Goal: Information Seeking & Learning: Find specific fact

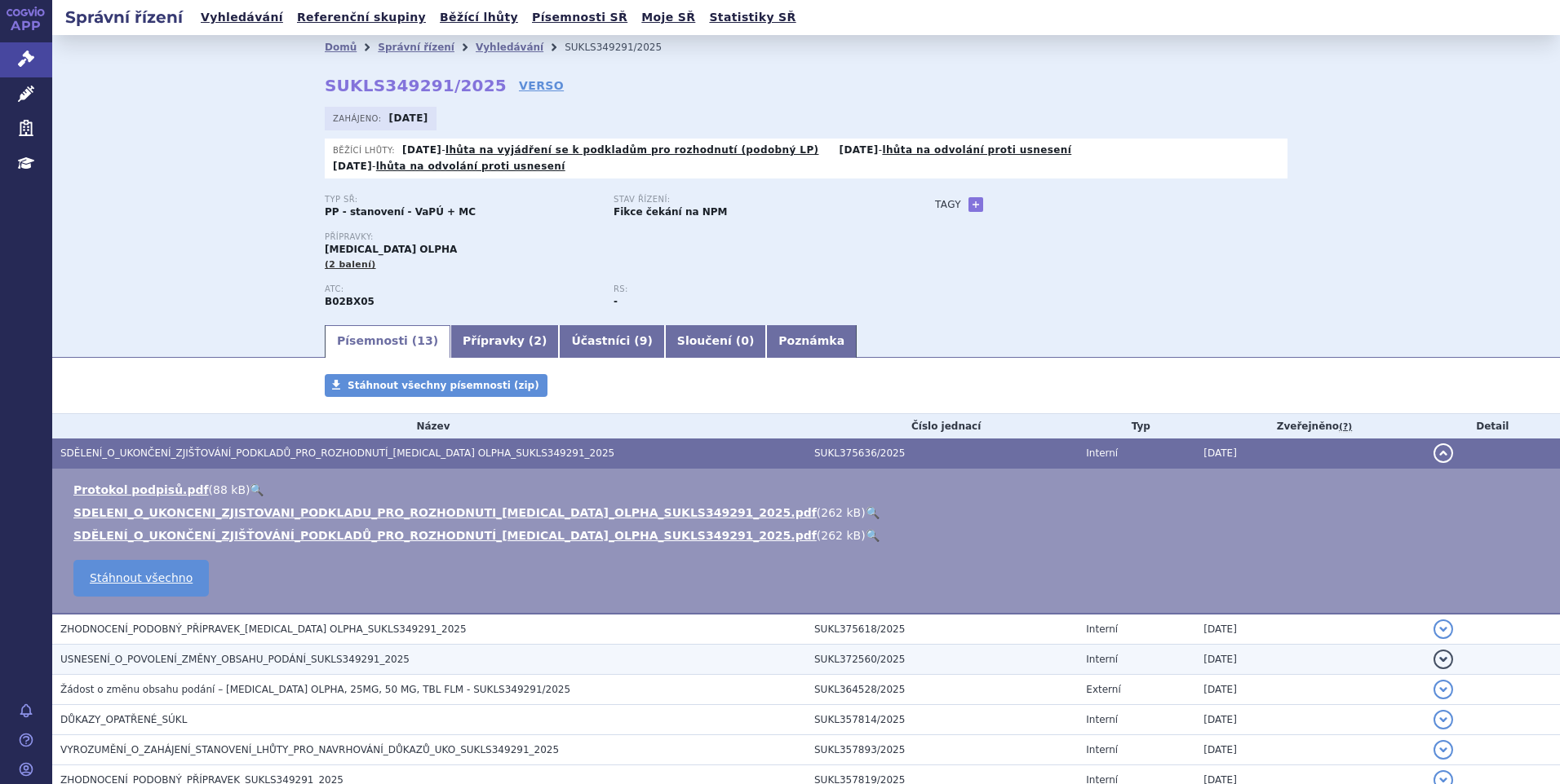
scroll to position [274, 0]
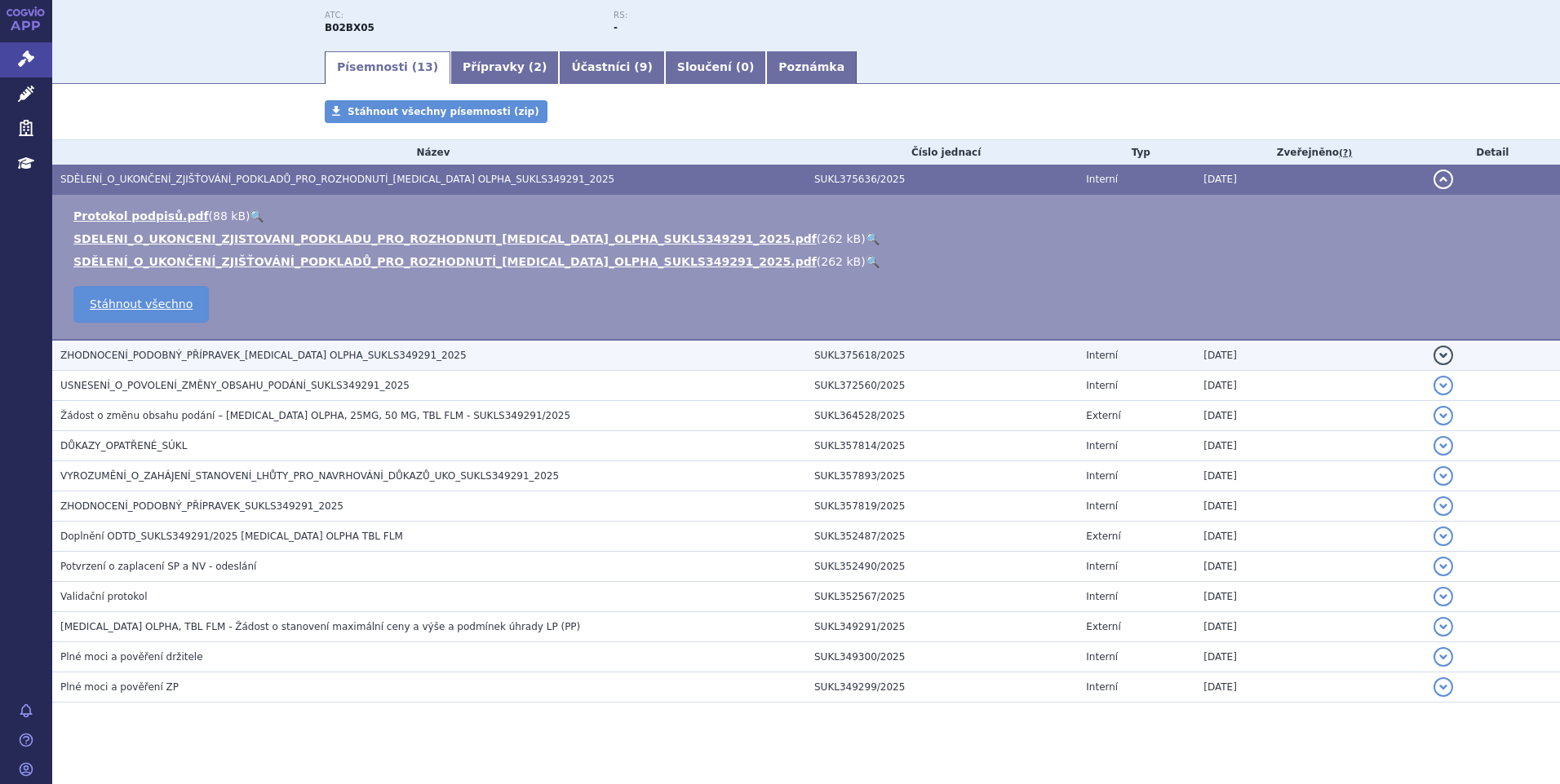
click at [181, 349] on span "ZHODNOCENÍ_PODOBNÝ_PŘÍPRAVEK_ELTROMBOPAG OLPHA_SUKLS349291_2025" at bounding box center [263, 355] width 407 height 11
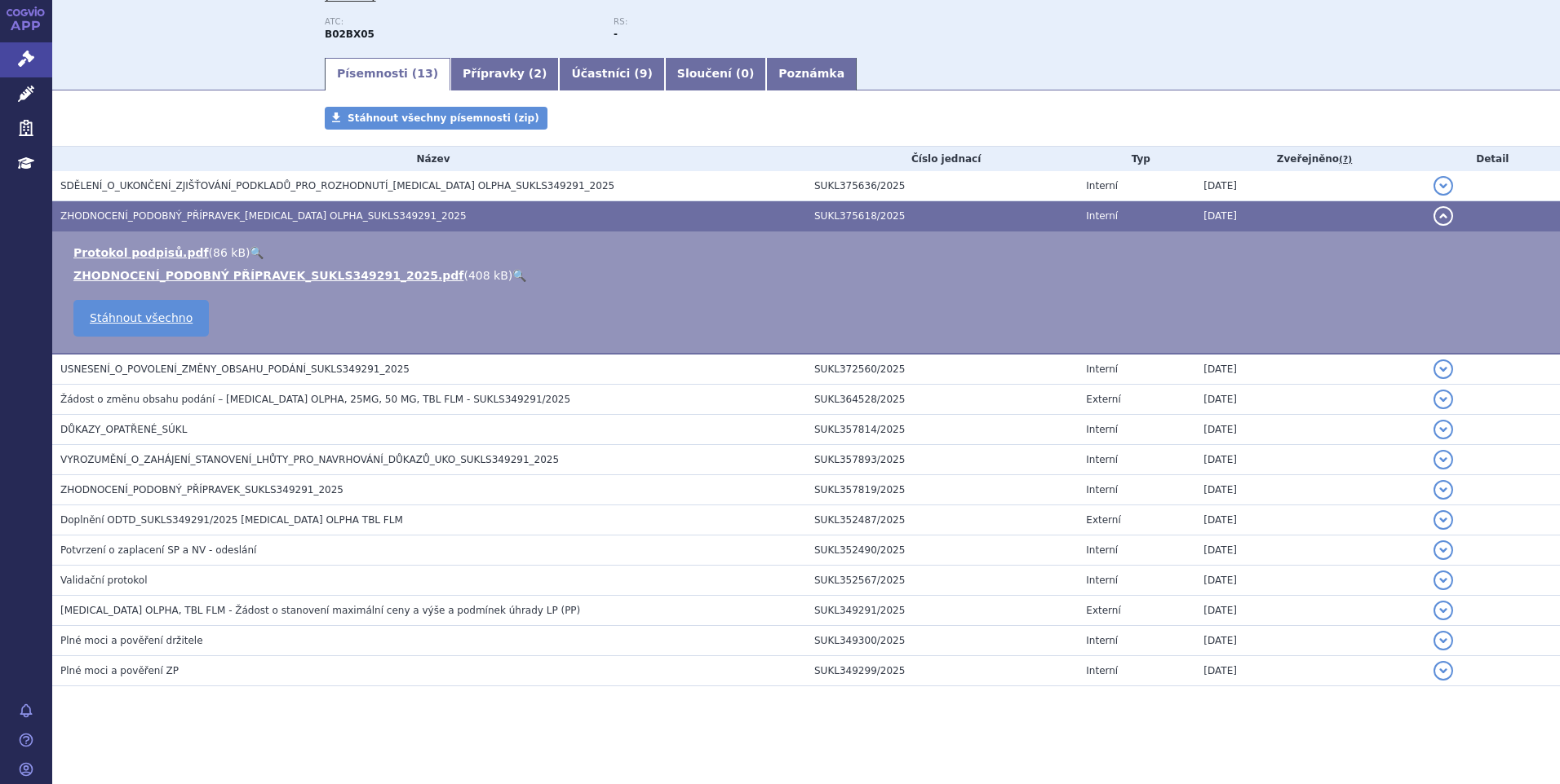
scroll to position [251, 0]
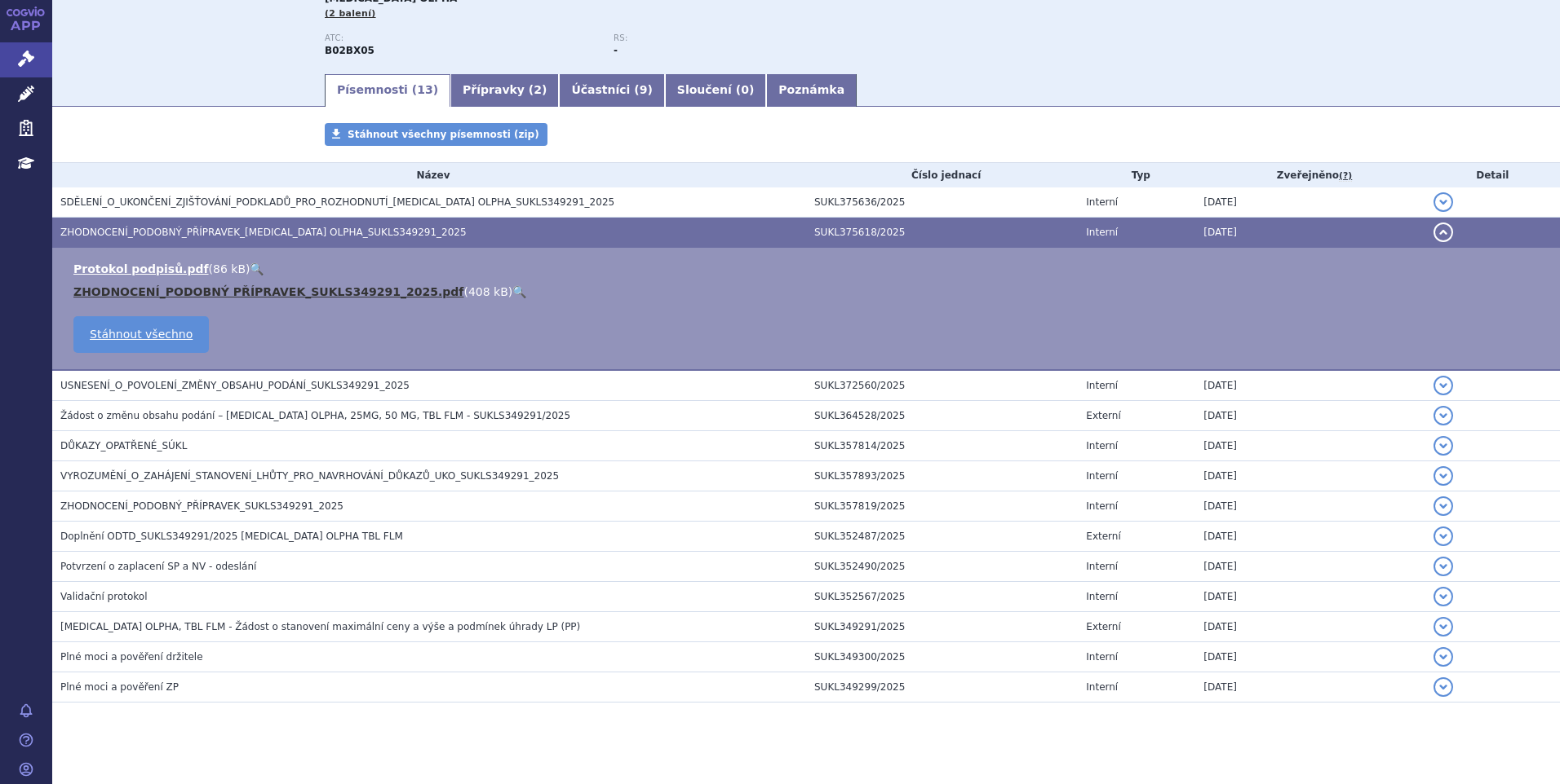
click at [205, 285] on link "ZHODNOCENÍ_PODOBNÝ PŘÍPRAVEK_SUKLS349291_2025.pdf" at bounding box center [268, 291] width 390 height 13
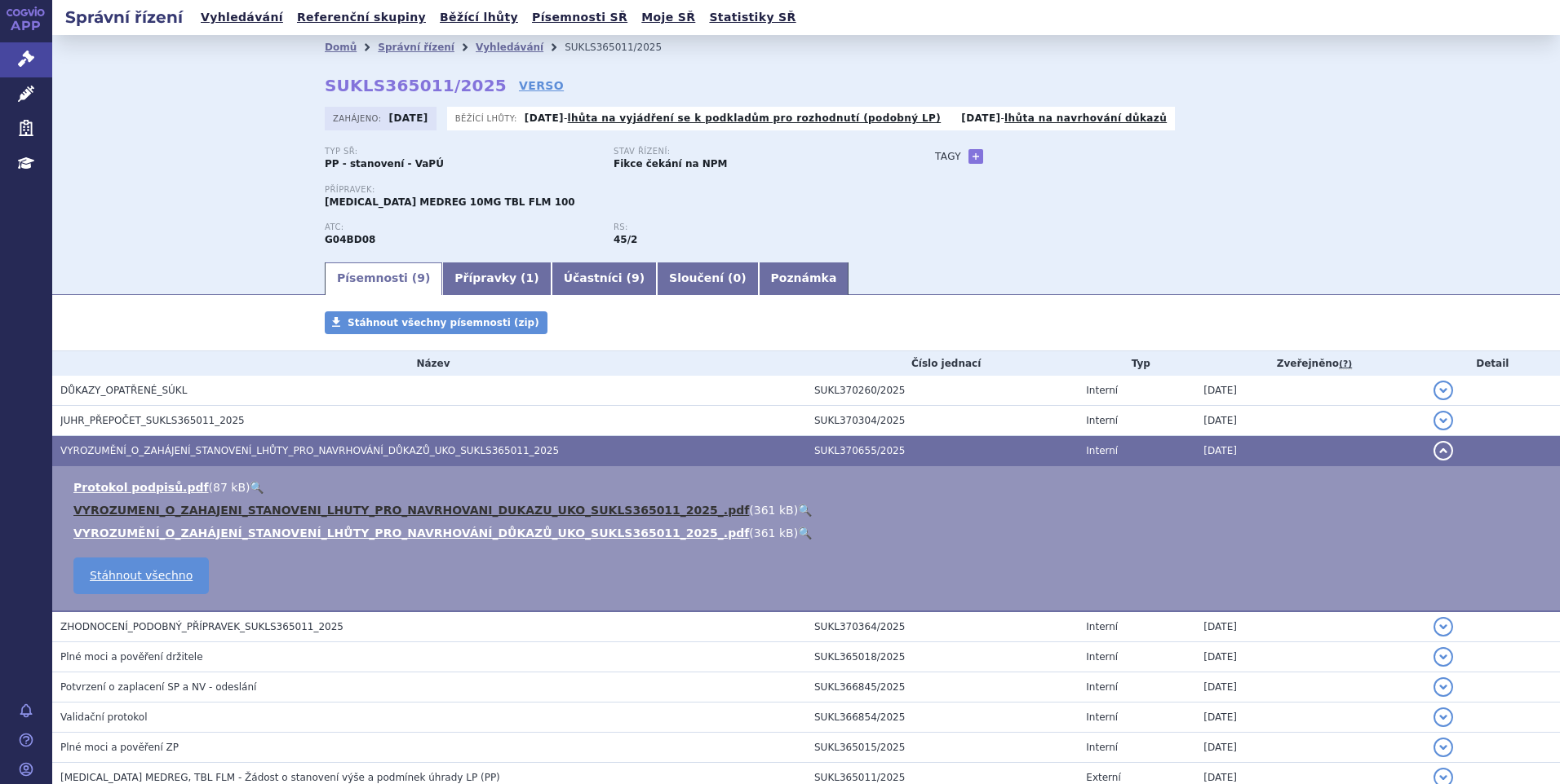
click at [188, 504] on link "VYROZUMENI_O_ZAHAJENI_STANOVENI_LHUTY_PRO_NAVRHOVANI_DUKAZU_UKO_SUKLS365011_202…" at bounding box center [411, 510] width 675 height 13
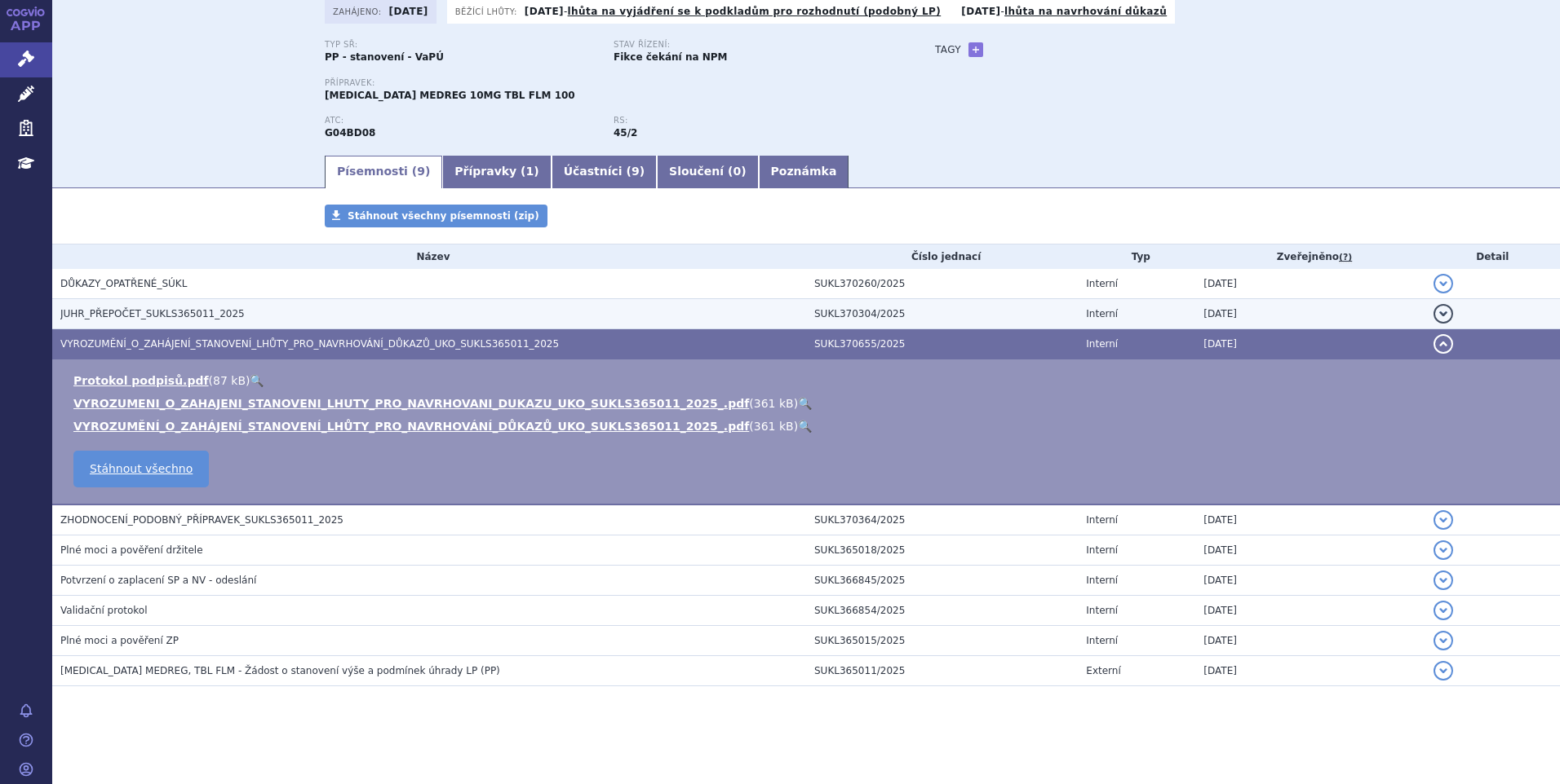
click at [174, 313] on span "JUHR_PŘEPOČET_SUKLS365011_2025" at bounding box center [153, 314] width 184 height 11
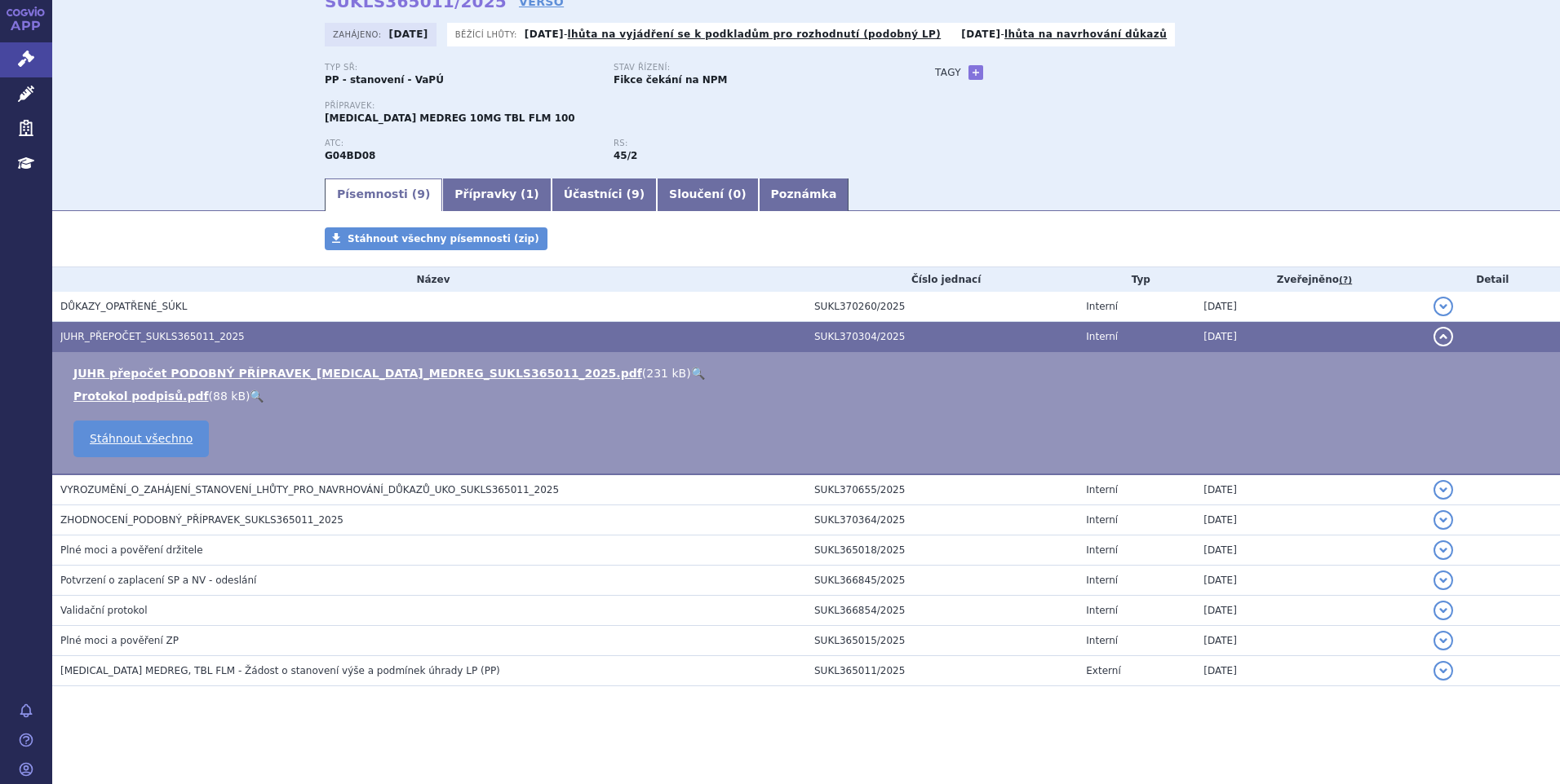
scroll to position [84, 0]
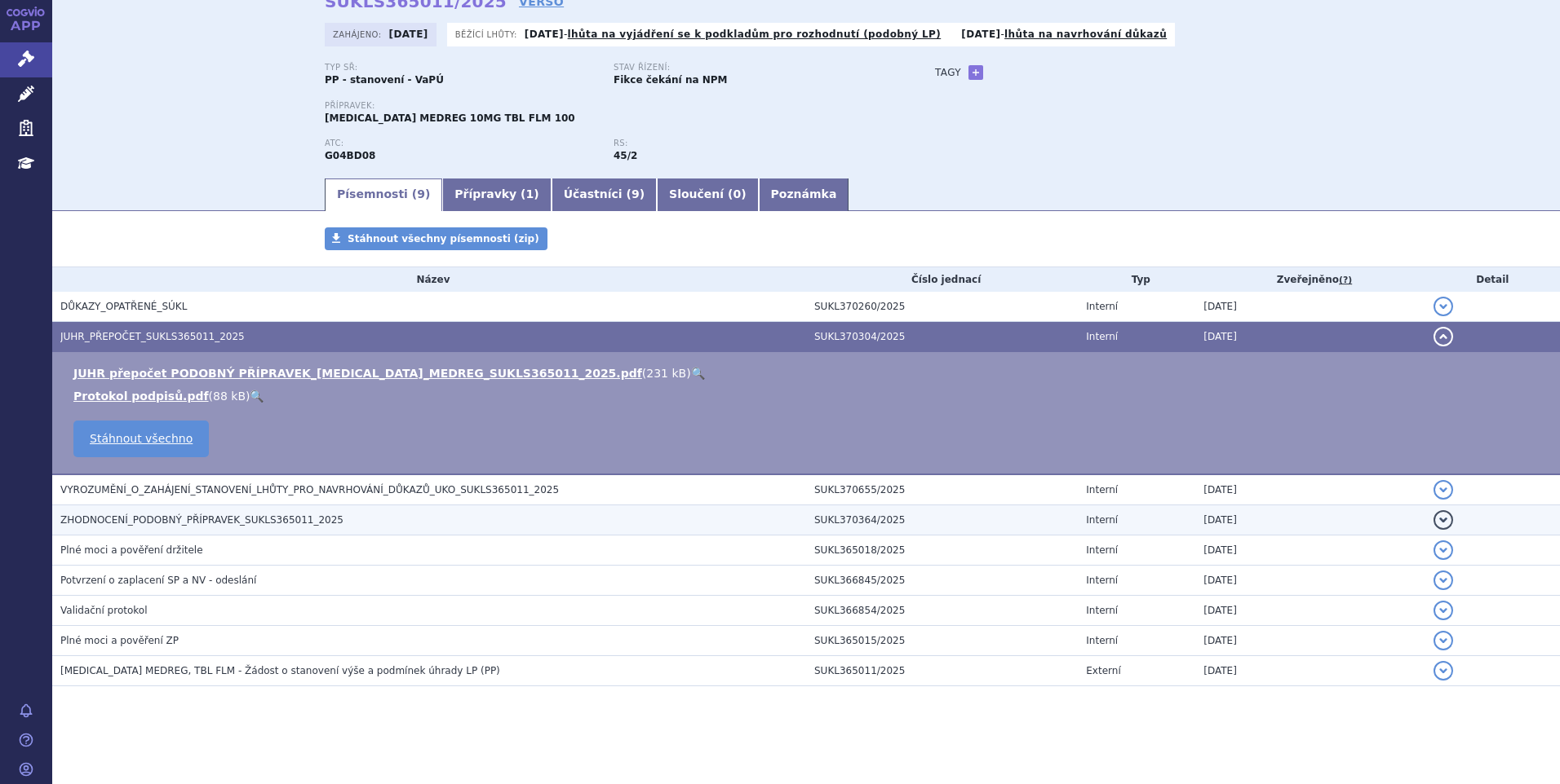
click at [217, 519] on span "ZHODNOCENÍ_PODOBNÝ_PŘÍPRAVEK_SUKLS365011_2025" at bounding box center [202, 520] width 283 height 11
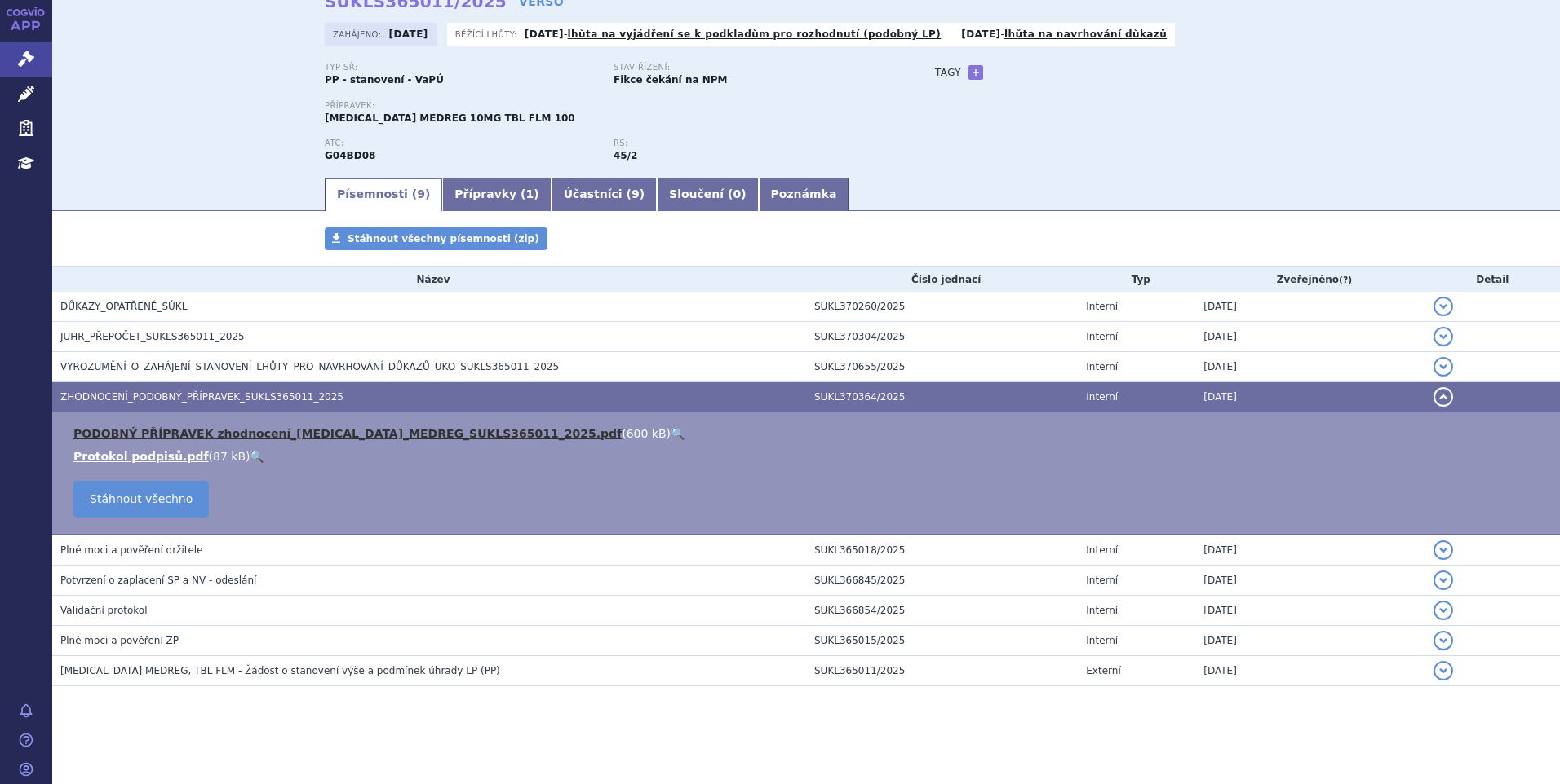
click at [244, 429] on link "PODOBNÝ PŘÍPRAVEK zhodnocení_SOLIFENACIN_MEDREG_SUKLS365011_2025.pdf" at bounding box center [347, 433] width 548 height 13
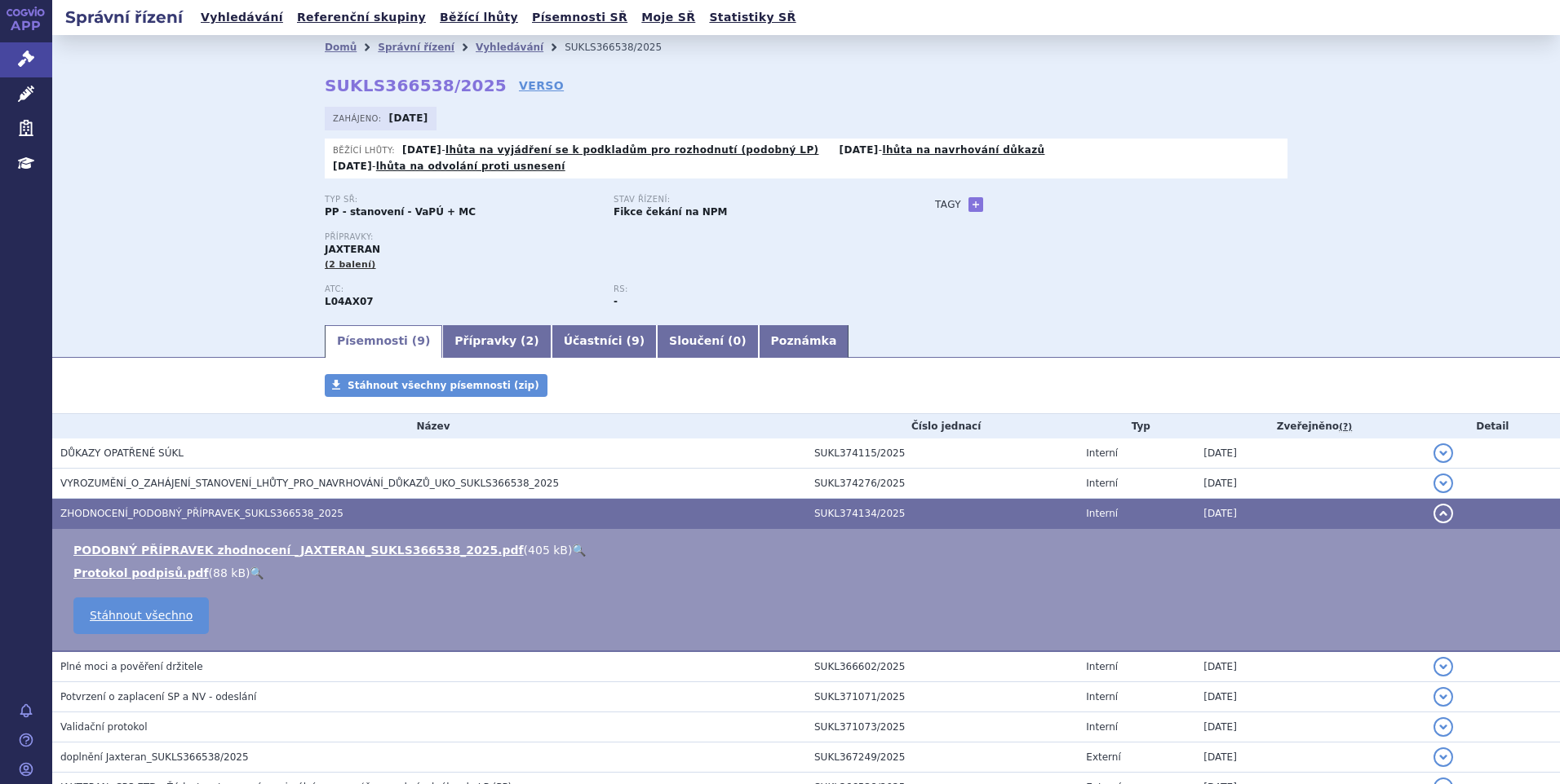
scroll to position [130, 0]
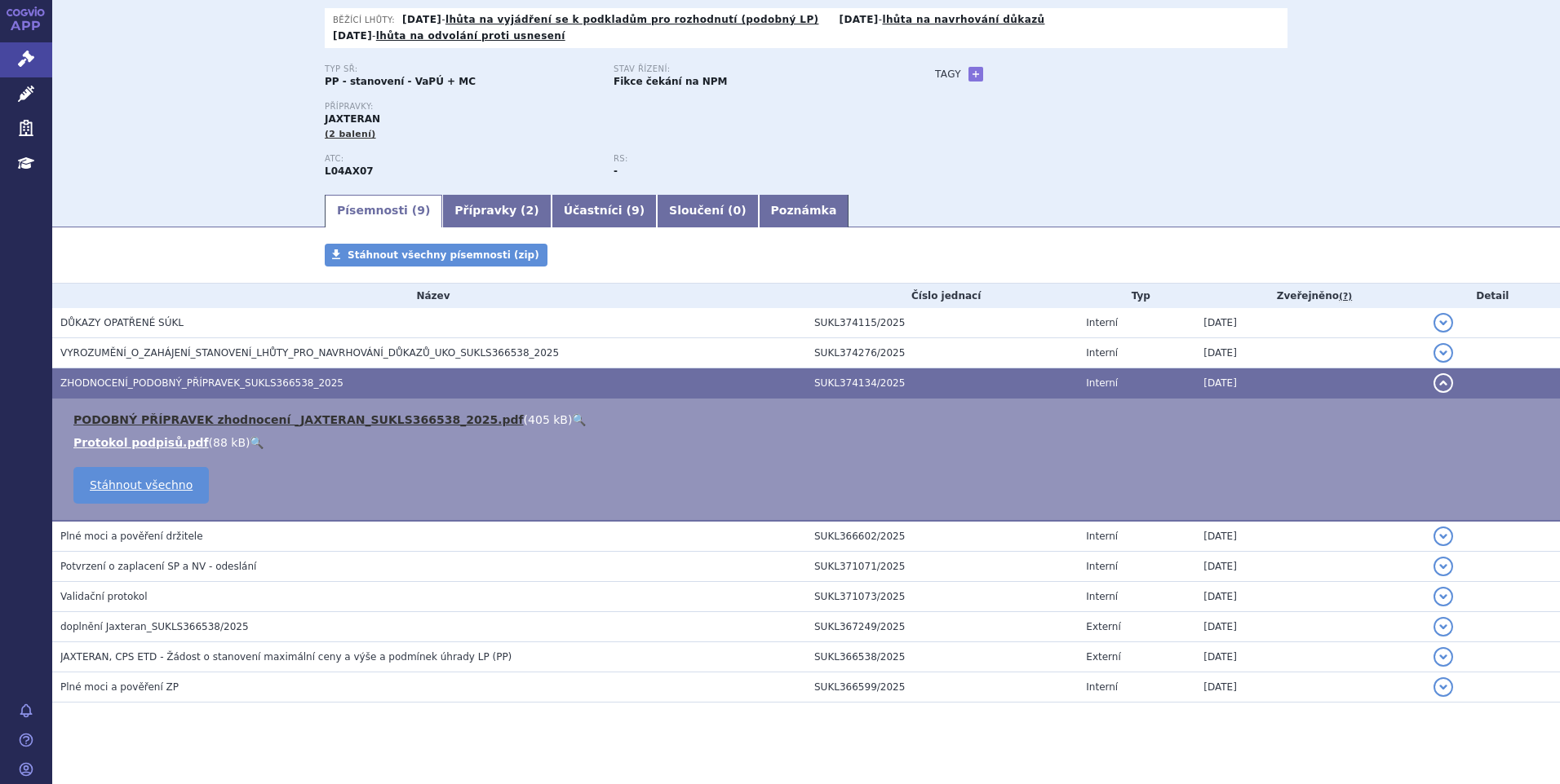
click at [164, 413] on link "PODOBNÝ PŘÍPRAVEK zhodnocení _JAXTERAN_SUKLS366538_2025.pdf" at bounding box center [298, 419] width 450 height 13
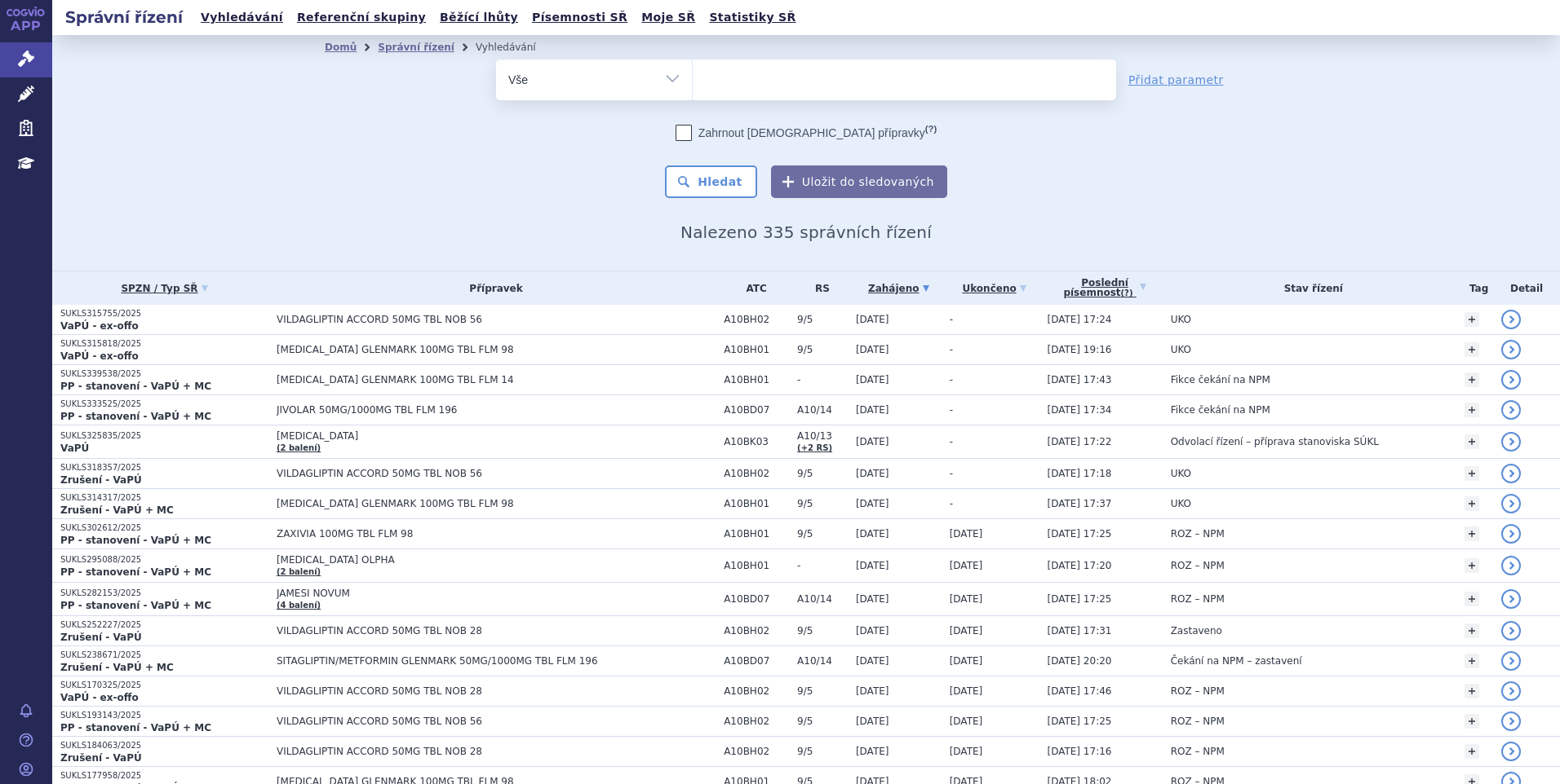
select select
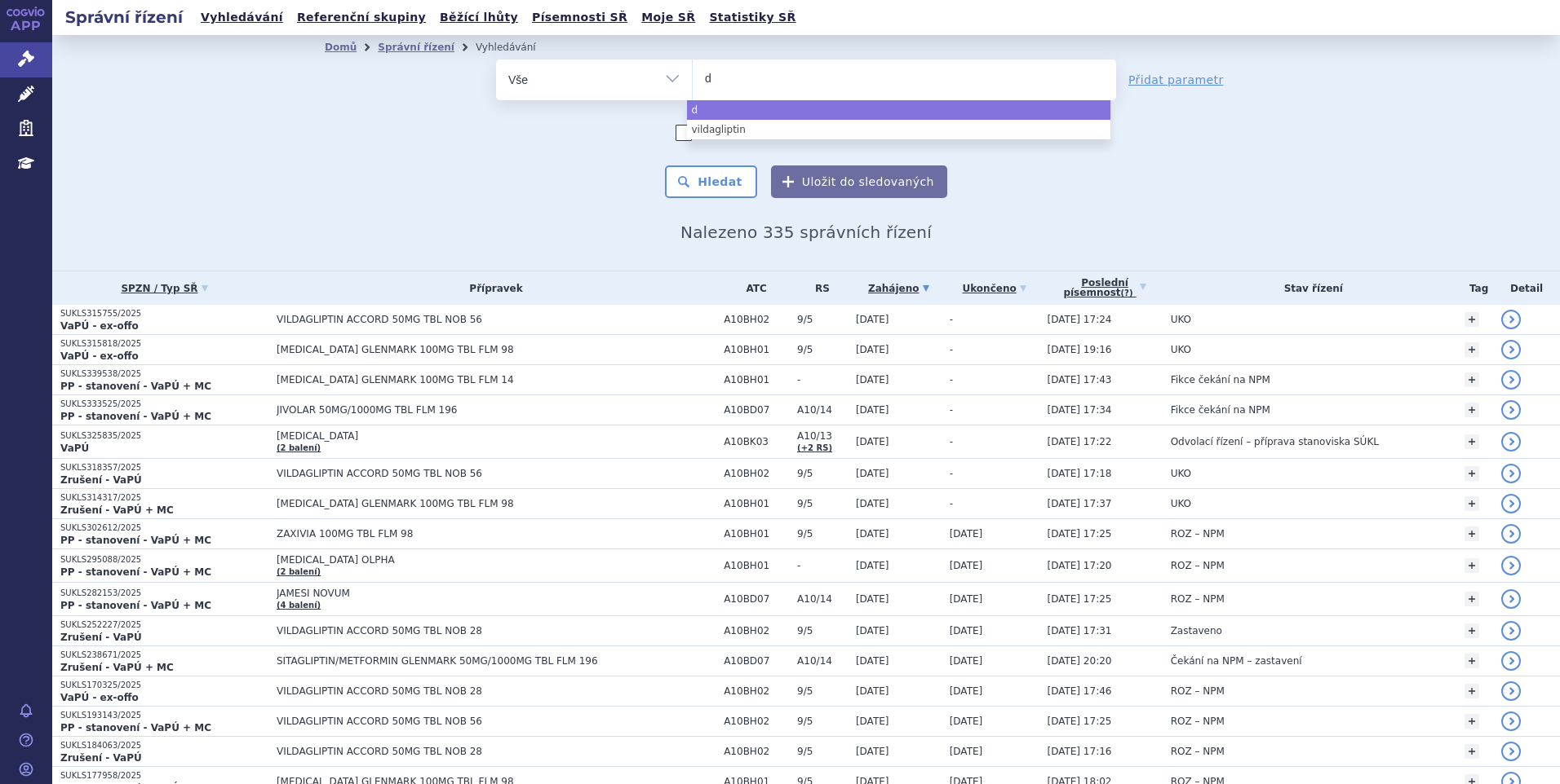
type input "di"
type input "dim"
type input "dime"
type input "dimeth"
type input "dimethy"
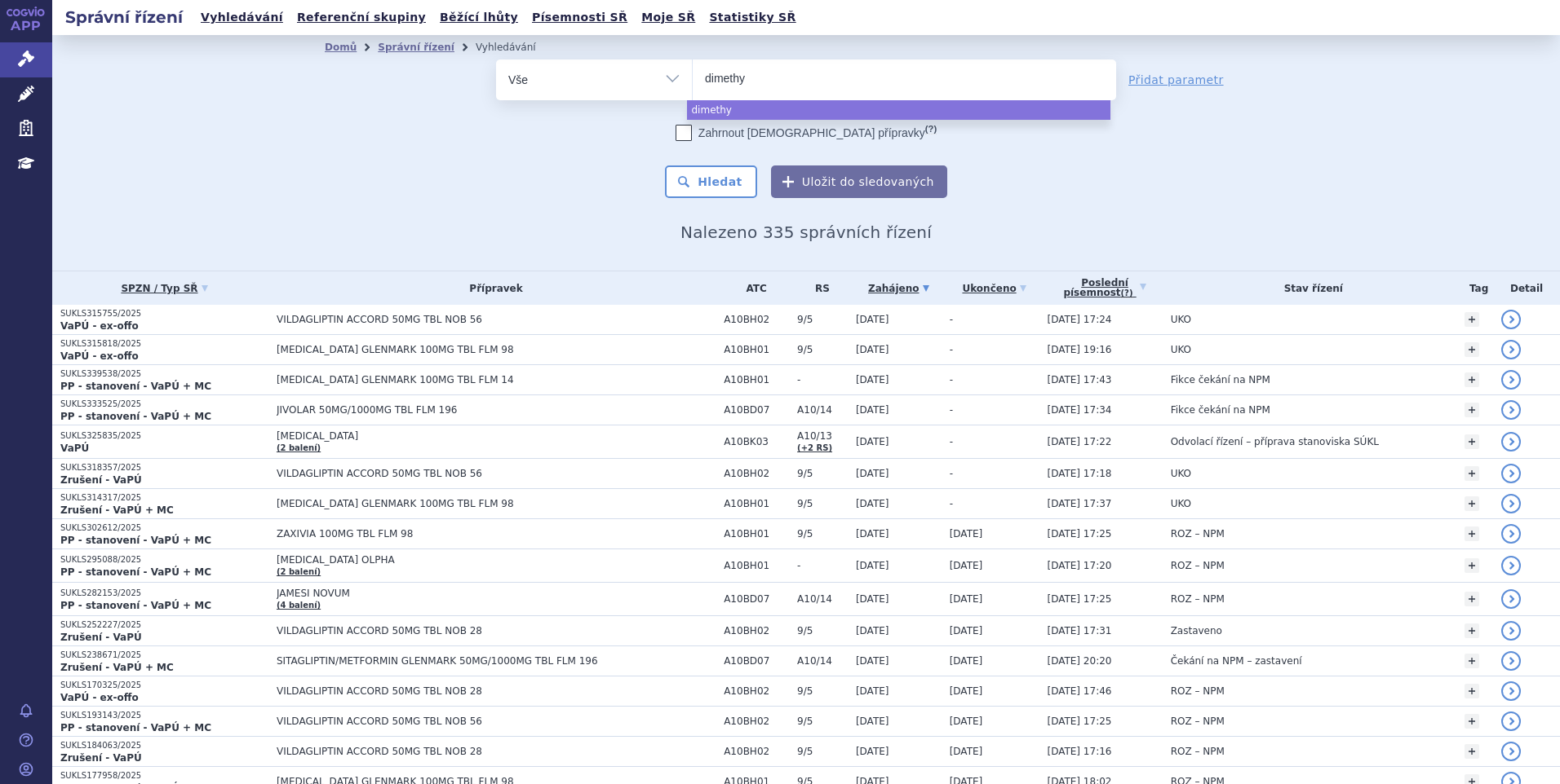
type input "dimethyl"
type input "dimethylf"
type input "dimethylfu"
type input "dimethylfumar"
type input "dimethylfumara"
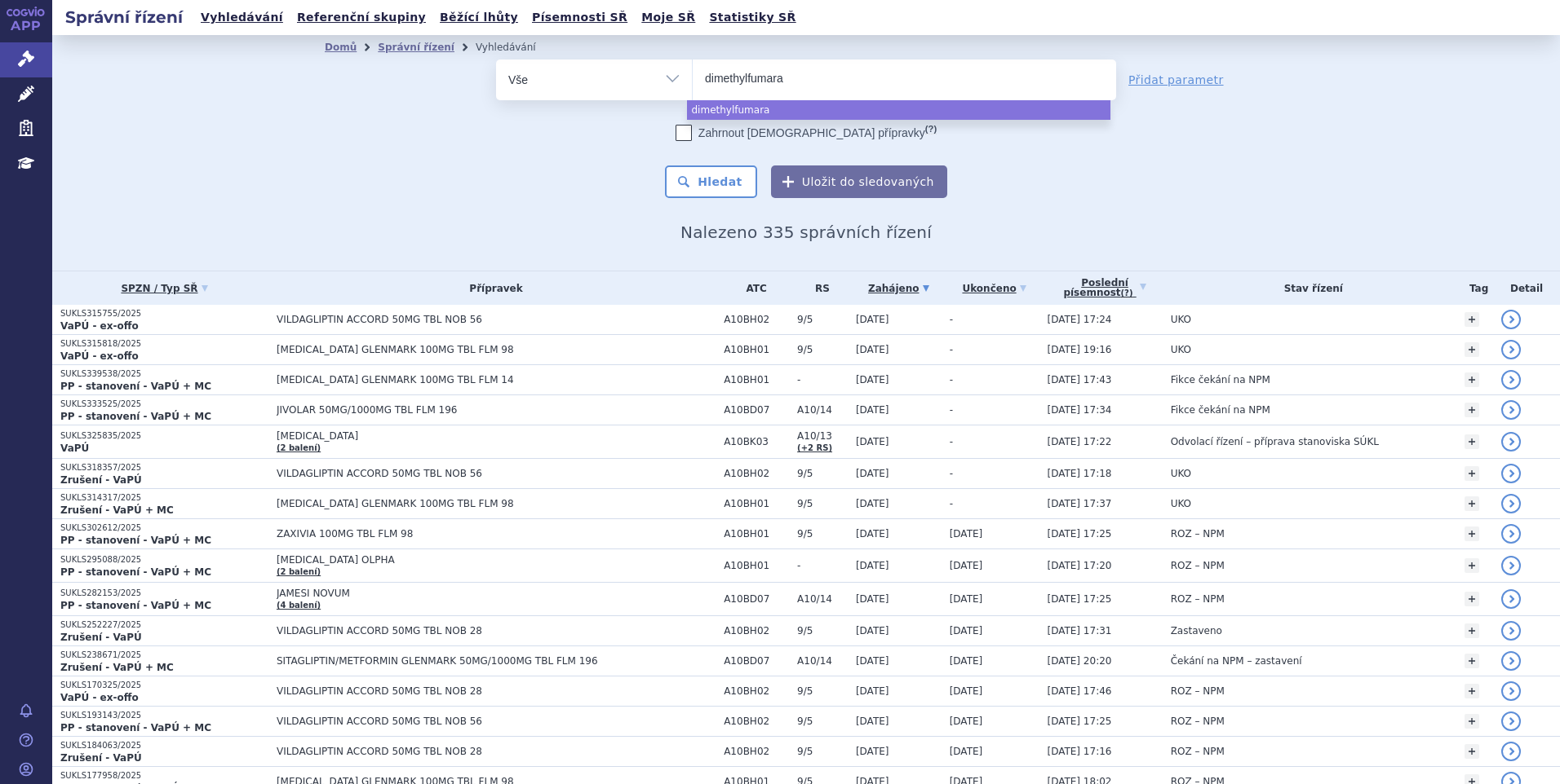
type input "dimethylfumarat"
select select "dimethylfumarat"
click at [715, 199] on div "Domů Správní řízení Vyhledávání Vyhledávání ve správních řízeních odstranit Vše…" at bounding box center [806, 151] width 1028 height 182
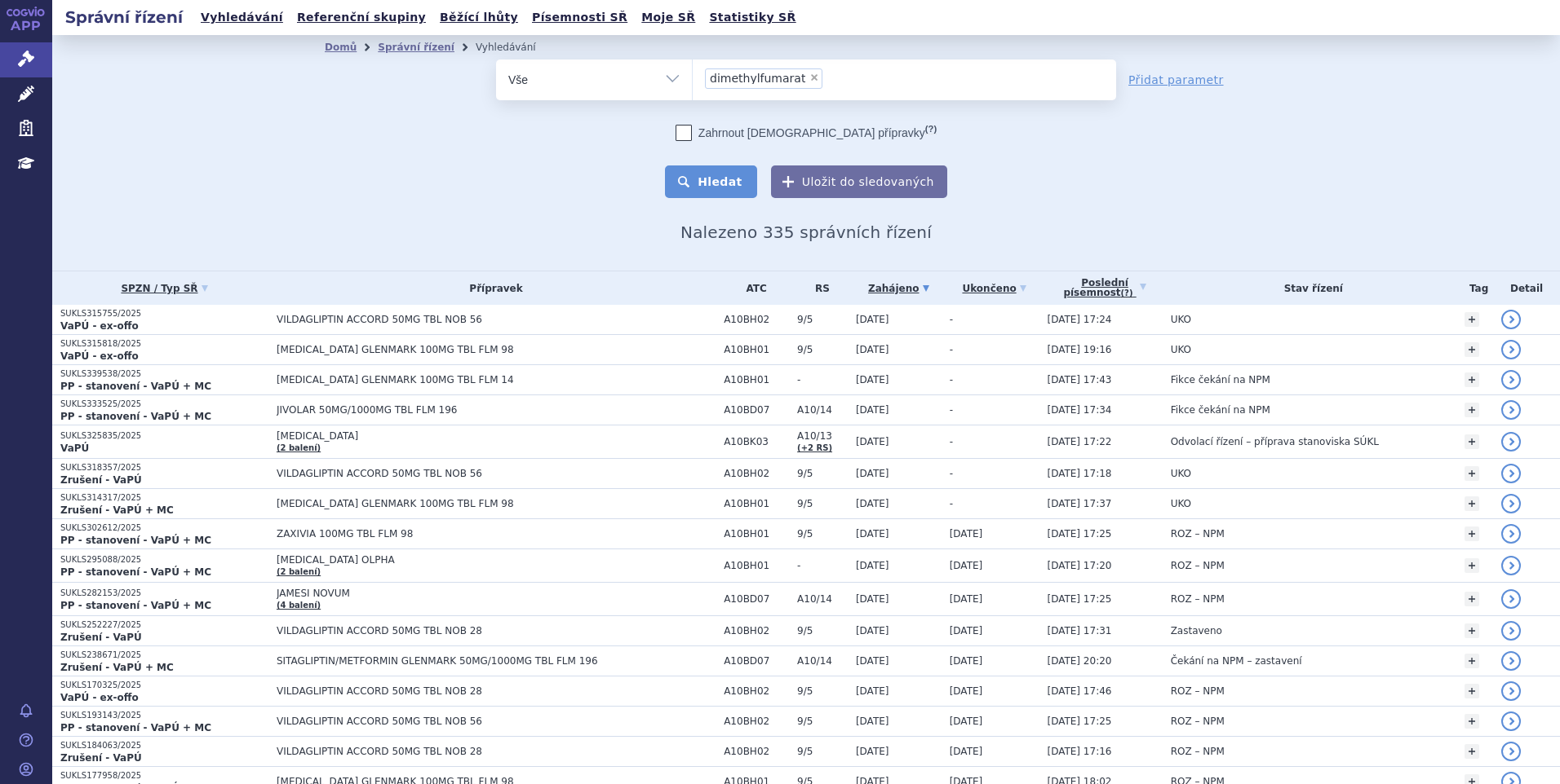
click at [721, 183] on button "Hledat" at bounding box center [711, 182] width 92 height 32
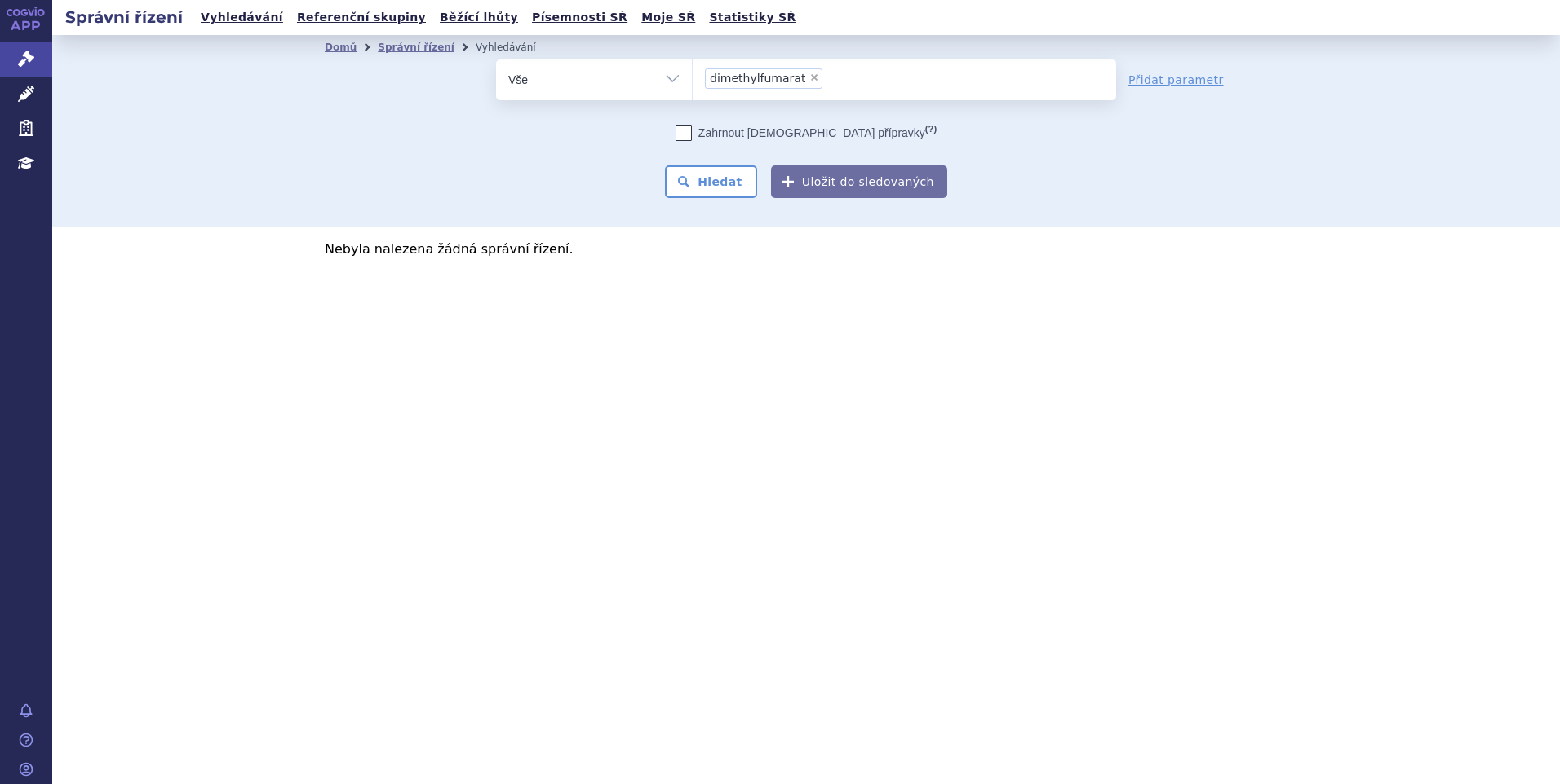
click at [809, 78] on span "×" at bounding box center [813, 77] width 9 height 9
click at [692, 78] on select "dimethylfumarat" at bounding box center [691, 79] width 1 height 41
select select
click at [804, 80] on ul at bounding box center [904, 77] width 424 height 34
click at [692, 80] on select "dimethylfumarat" at bounding box center [691, 79] width 1 height 41
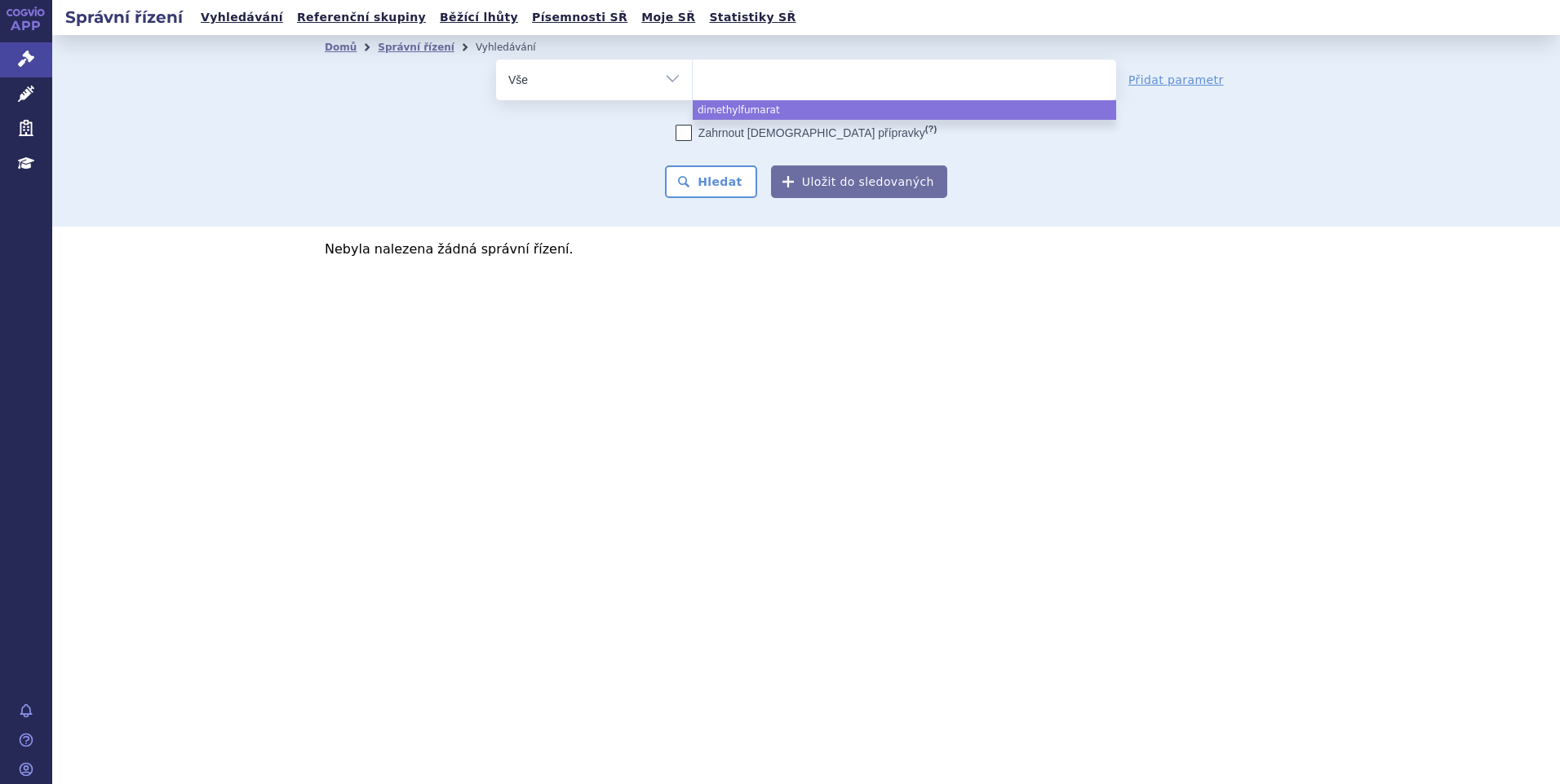
paste input "DIMETHYL FUMARATE"
type input "DIMETHYL FUMARATE"
select select "DIMETHYL FUMARATE"
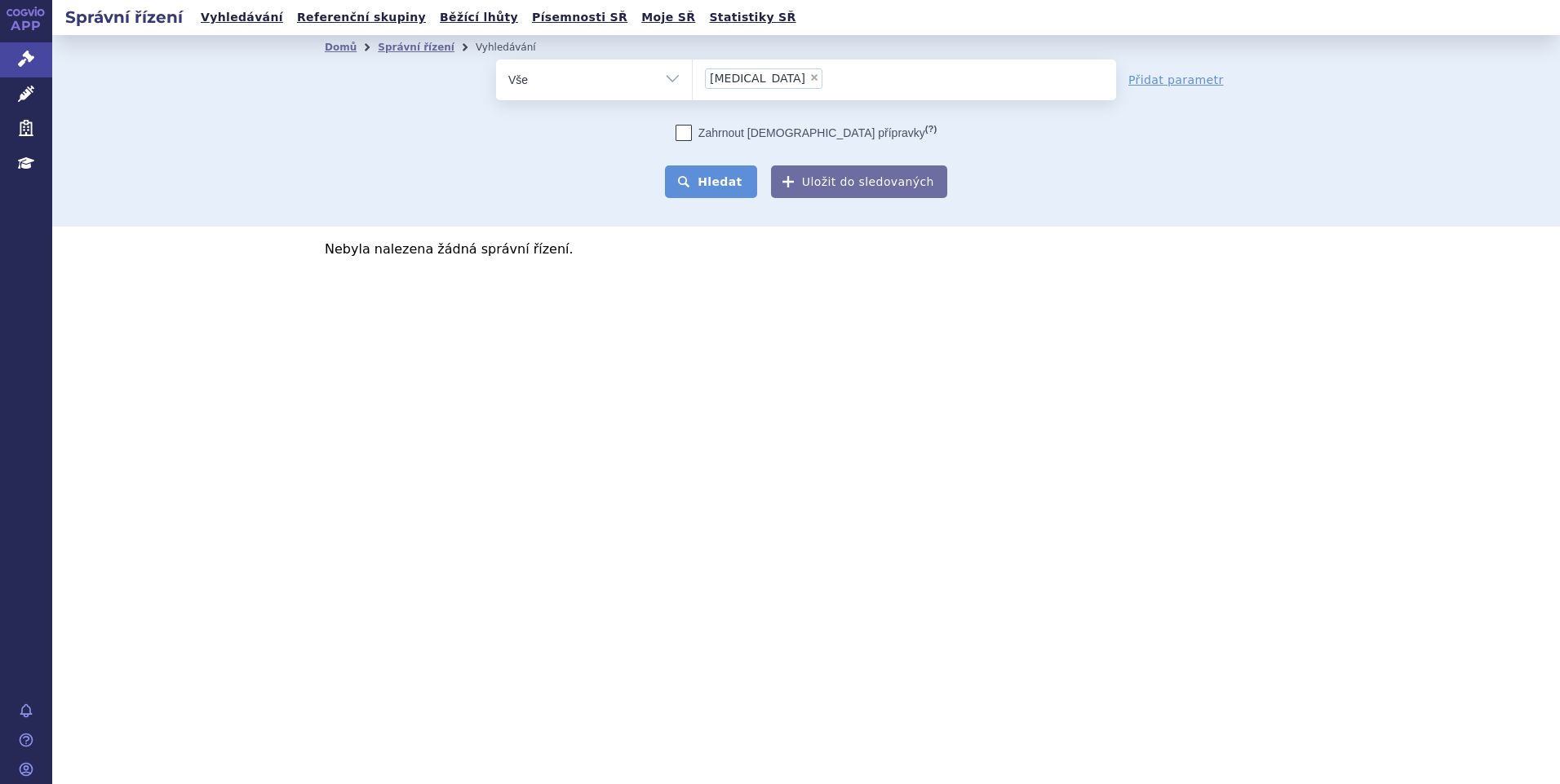
click at [721, 169] on button "Hledat" at bounding box center [711, 182] width 92 height 32
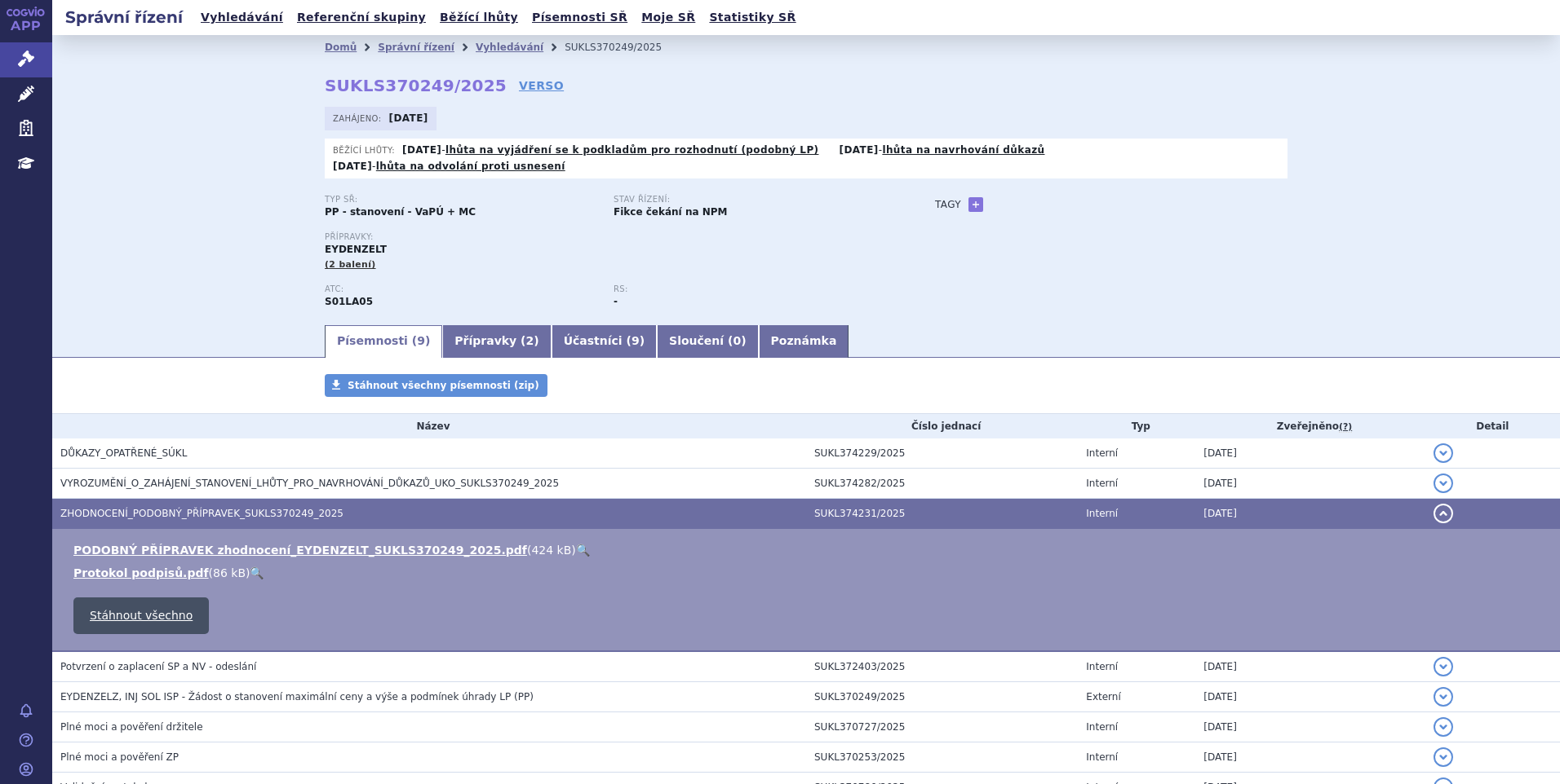
scroll to position [130, 0]
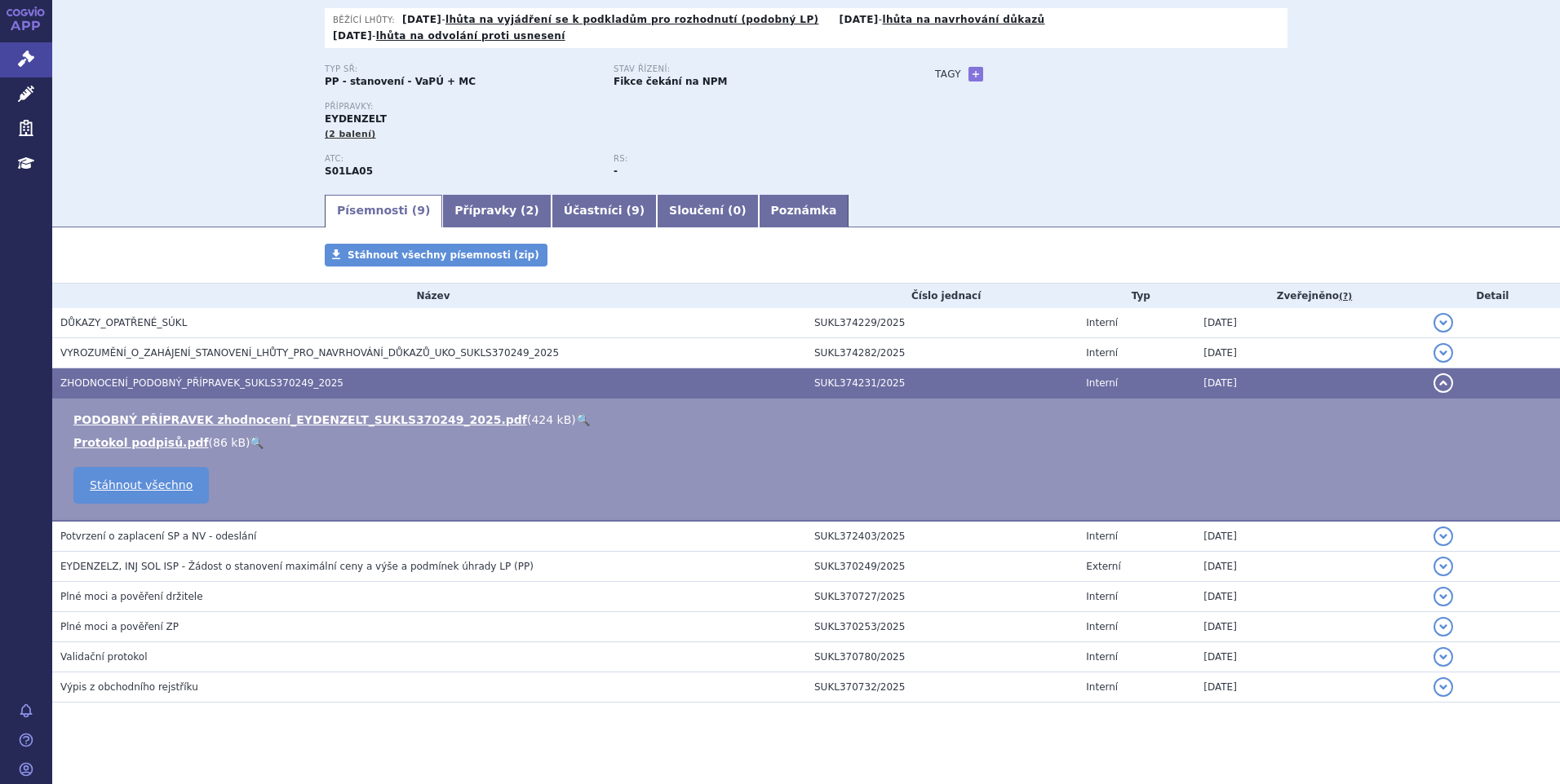
click at [219, 398] on td "PODOBNÝ PŘÍPRAVEK zhodnocení_EYDENZELT_SUKLS370249_2025.pdf ( 424 kB ) 🔍 Protok…" at bounding box center [806, 459] width 1507 height 123
click at [219, 413] on link "PODOBNÝ PŘÍPRAVEK zhodnocení_EYDENZELT_SUKLS370249_2025.pdf" at bounding box center [300, 419] width 454 height 13
